Goal: Task Accomplishment & Management: Manage account settings

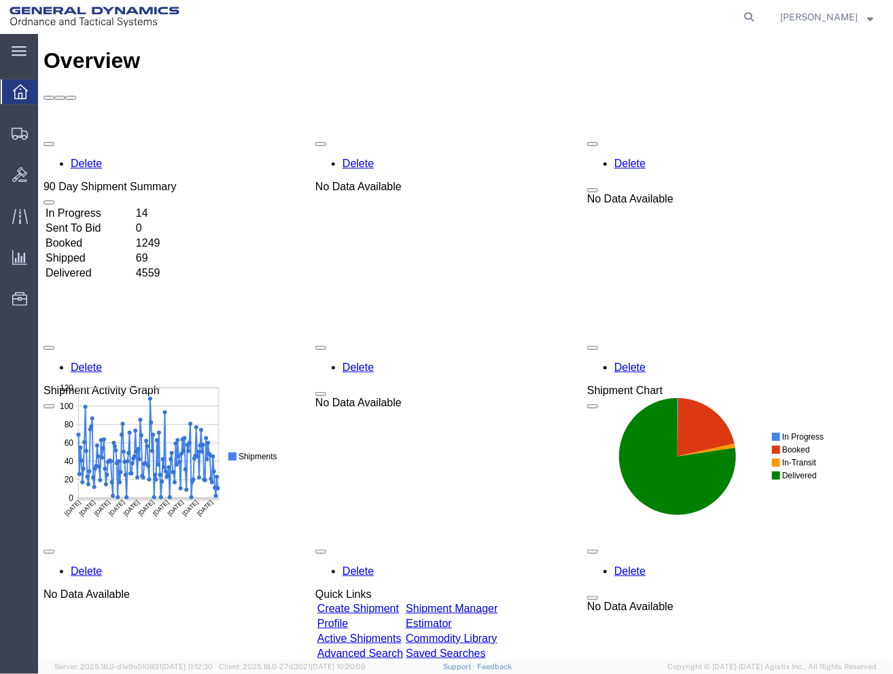
click at [48, 86] on span "Overview" at bounding box center [42, 91] width 11 height 27
click at [0, 0] on span "Shipment Manager" at bounding box center [0, 0] width 0 height 0
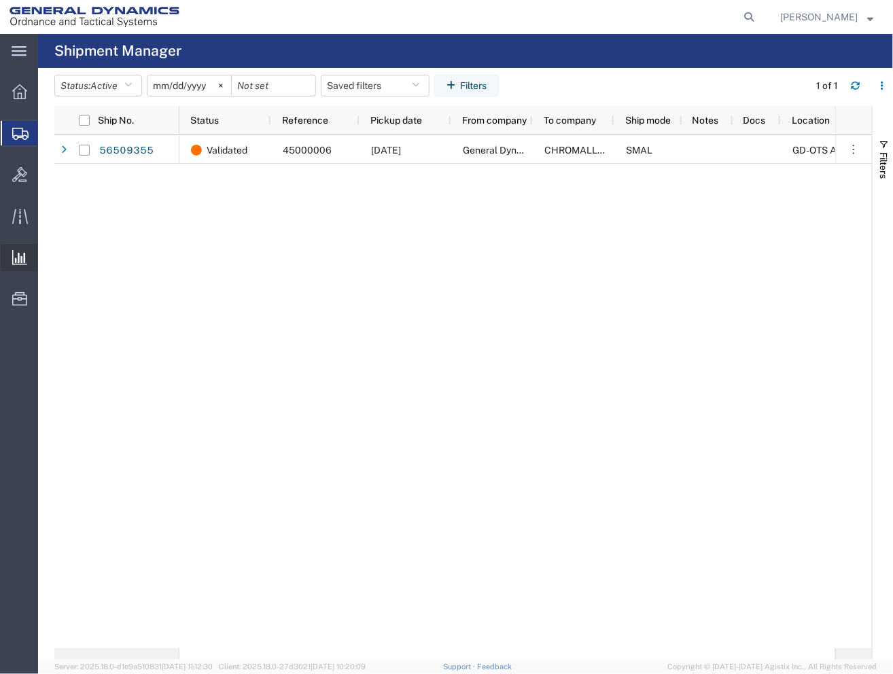
click at [0, 0] on span "Ad Hoc Reports" at bounding box center [0, 0] width 0 height 0
click at [137, 92] on button "Status: Active" at bounding box center [98, 86] width 88 height 22
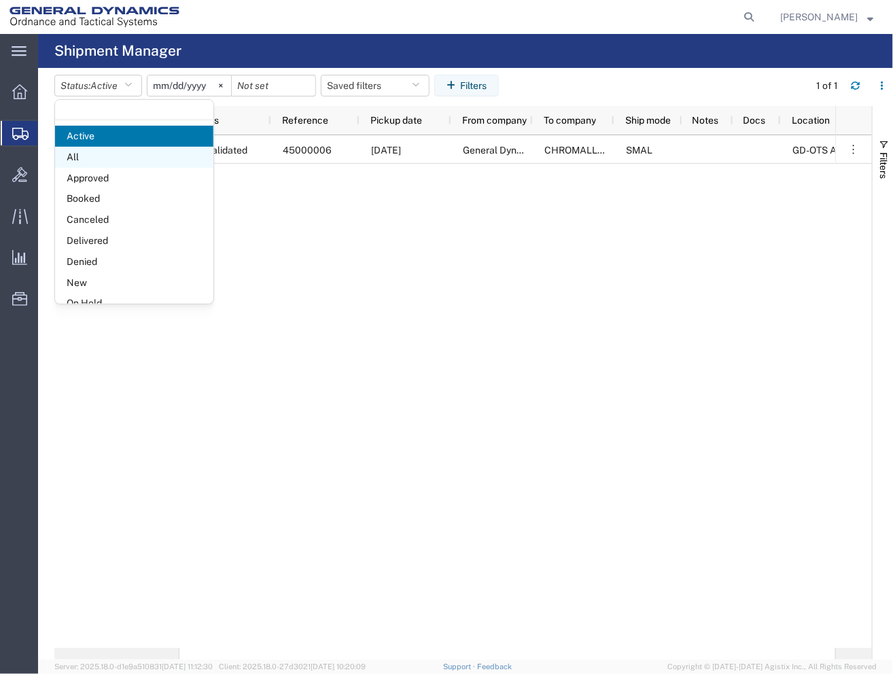
click at [79, 158] on span "All" at bounding box center [134, 157] width 158 height 21
